Goal: Task Accomplishment & Management: Complete application form

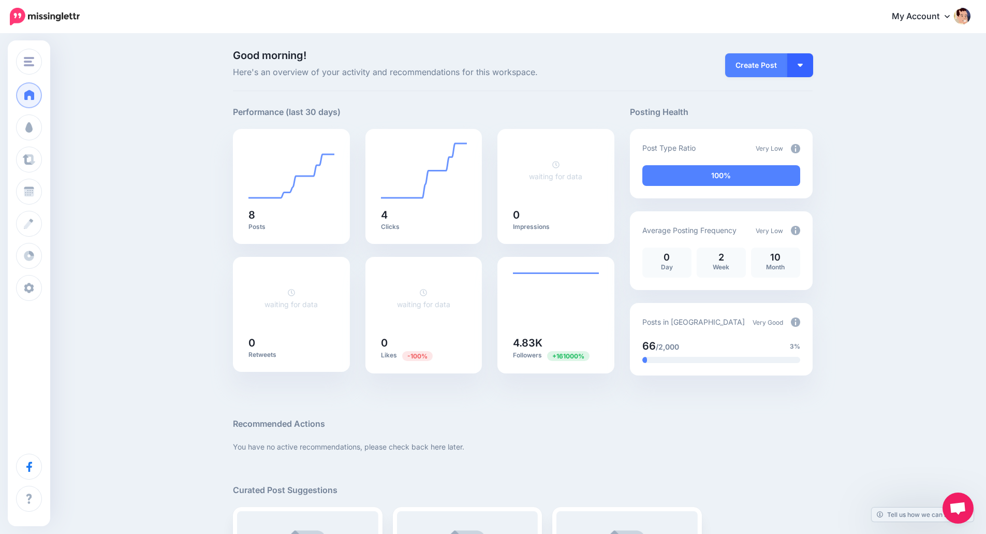
click at [800, 54] on button "button" at bounding box center [800, 65] width 26 height 24
click at [779, 91] on link "Create Post" at bounding box center [770, 93] width 75 height 20
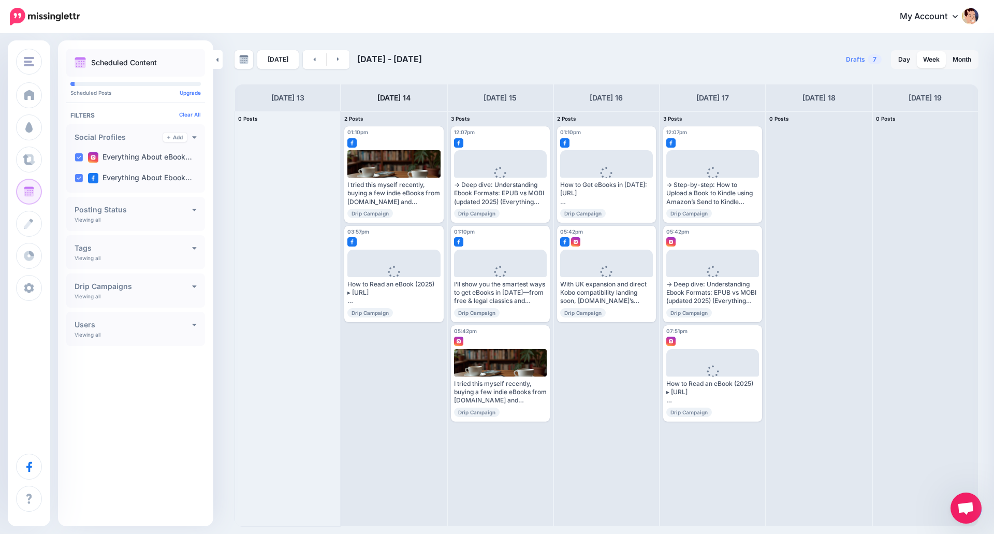
click at [960, 513] on span "Open chat" at bounding box center [965, 509] width 17 height 14
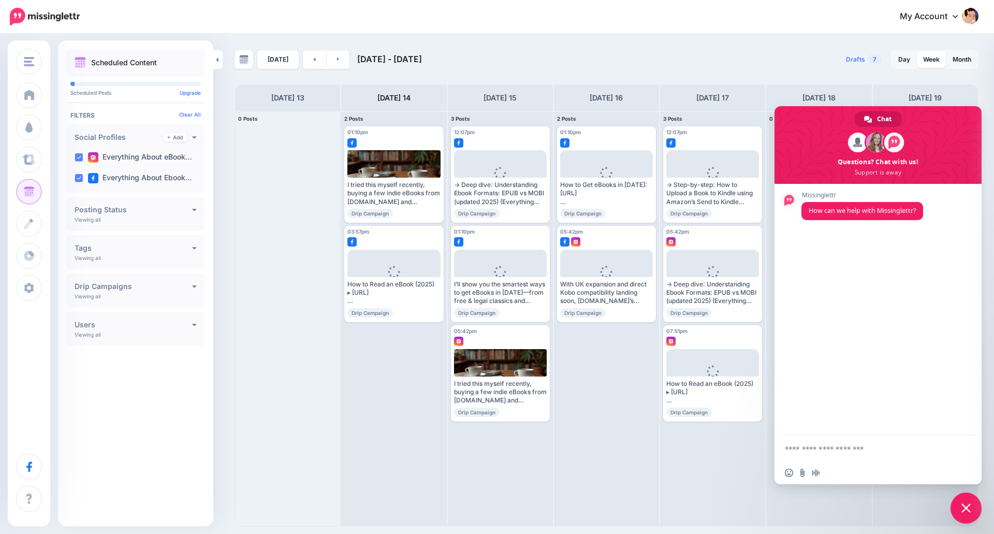
click at [462, 56] on div "Today Oct 13 - Oct 20, 2025" at bounding box center [420, 59] width 372 height 19
click at [969, 510] on span "Close chat" at bounding box center [965, 507] width 9 height 9
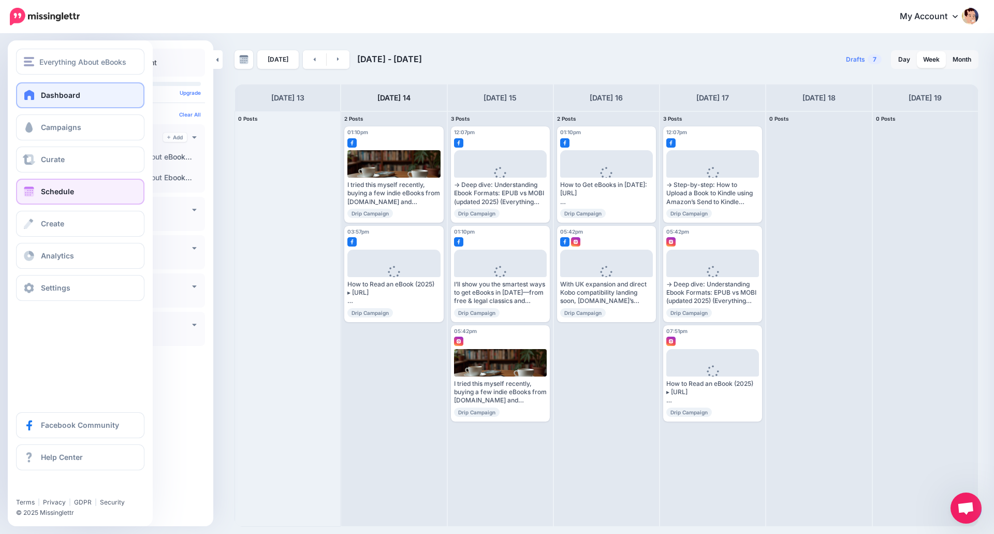
click at [42, 102] on link "Dashboard" at bounding box center [80, 95] width 128 height 26
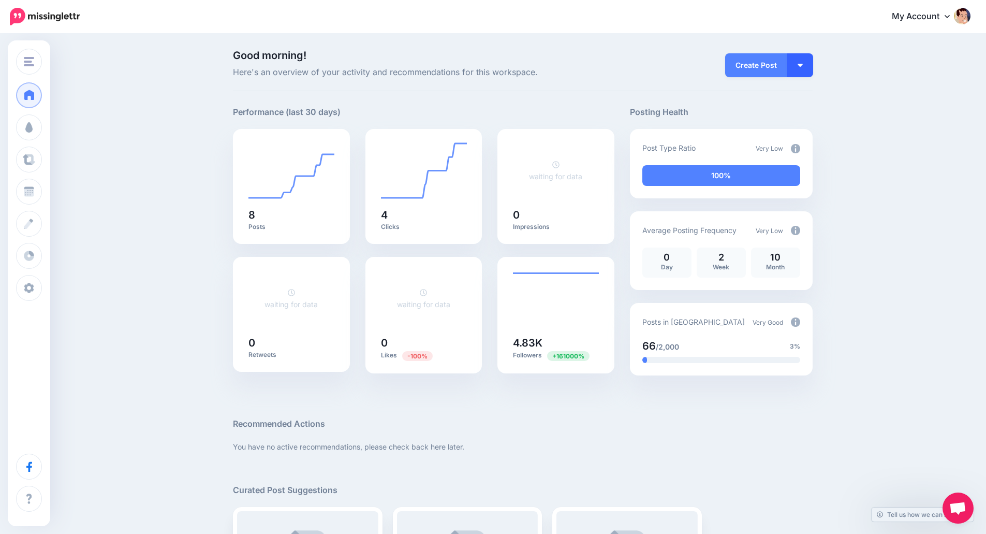
click at [801, 72] on button "button" at bounding box center [800, 65] width 26 height 24
click at [780, 93] on link "Create Post" at bounding box center [770, 93] width 75 height 20
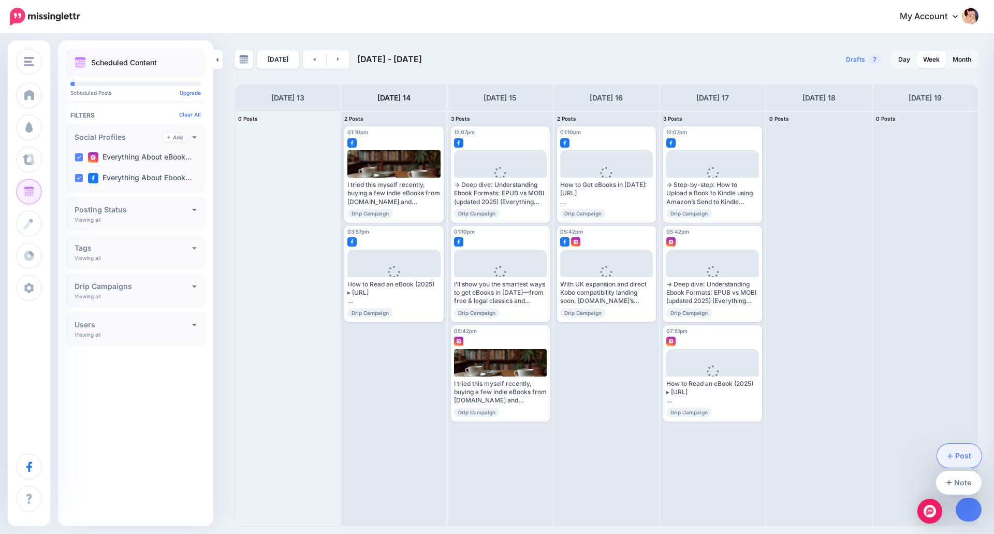
click at [964, 461] on link "Post" at bounding box center [959, 456] width 45 height 24
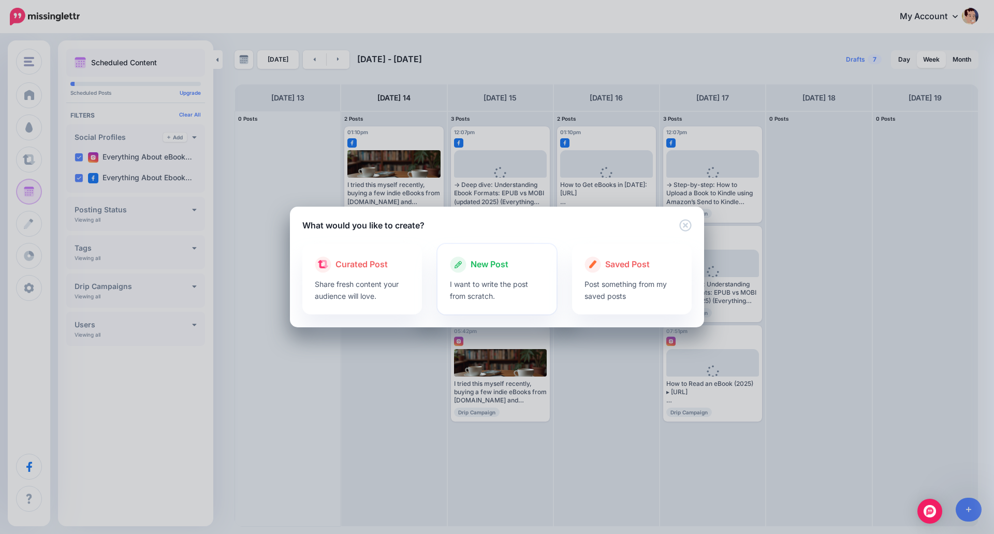
click at [517, 279] on p "I want to write the post from scratch." at bounding box center [497, 290] width 95 height 24
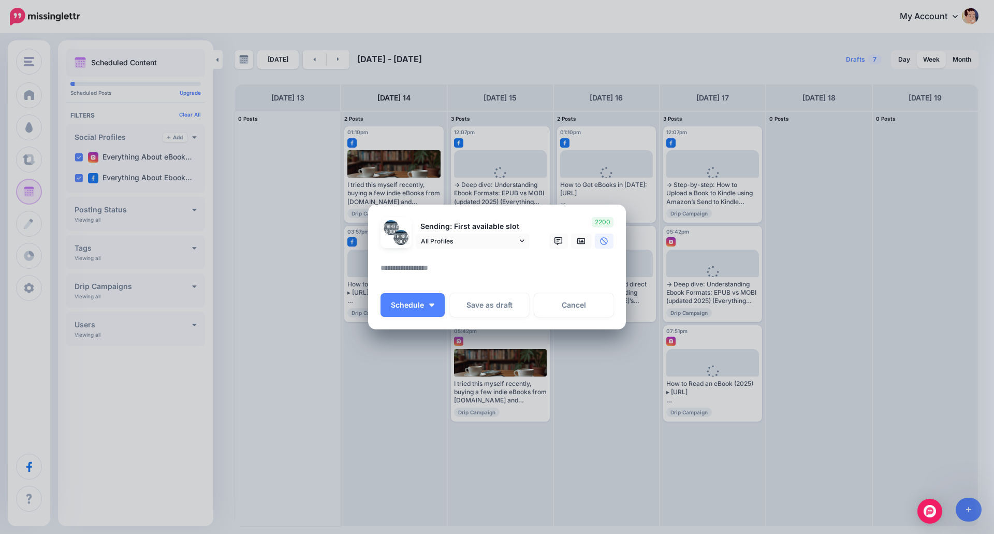
click at [401, 259] on div at bounding box center [496, 254] width 233 height 13
click at [398, 270] on textarea at bounding box center [499, 271] width 238 height 20
paste textarea "**********"
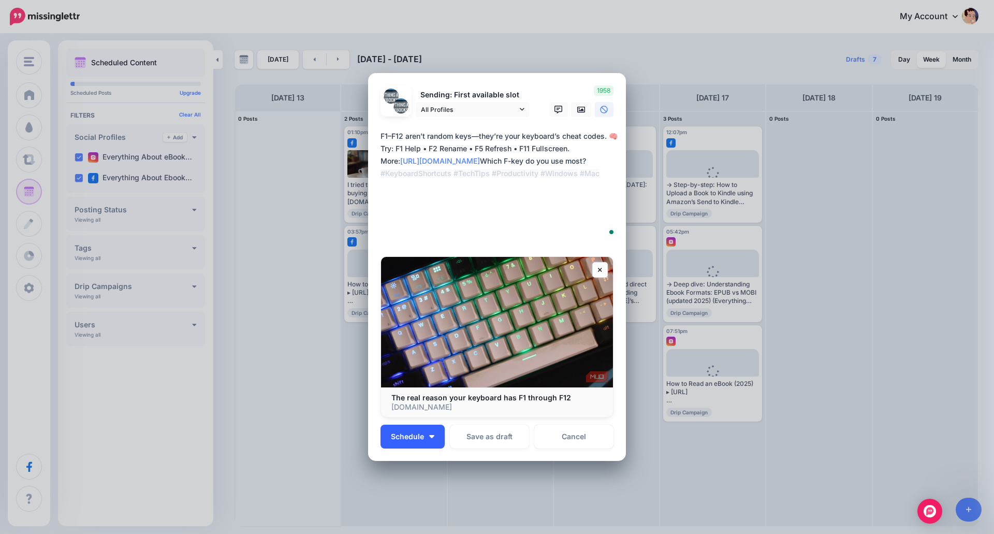
type textarea "**********"
click at [437, 436] on button "Schedule" at bounding box center [412, 436] width 64 height 24
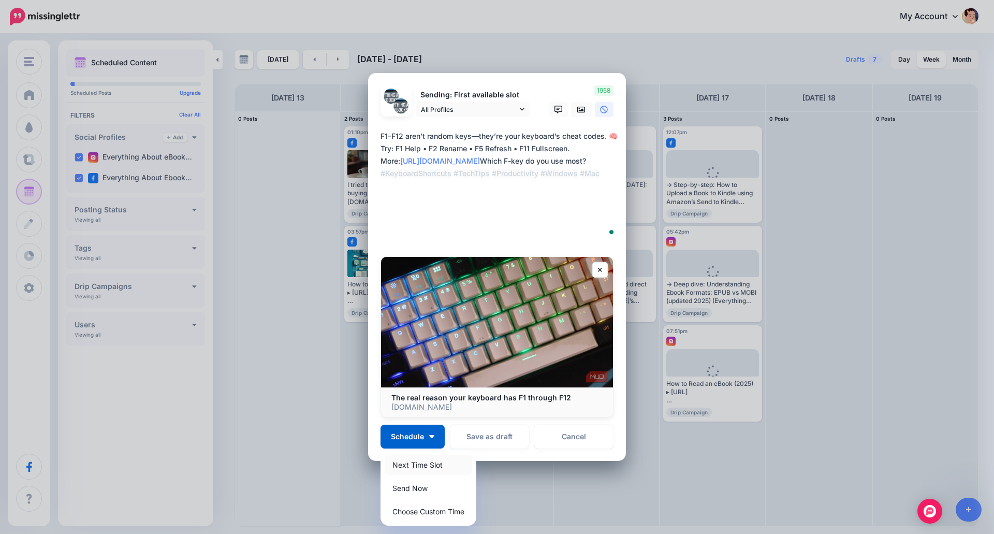
click at [414, 463] on link "Next Time Slot" at bounding box center [428, 464] width 87 height 20
